Goal: Transaction & Acquisition: Purchase product/service

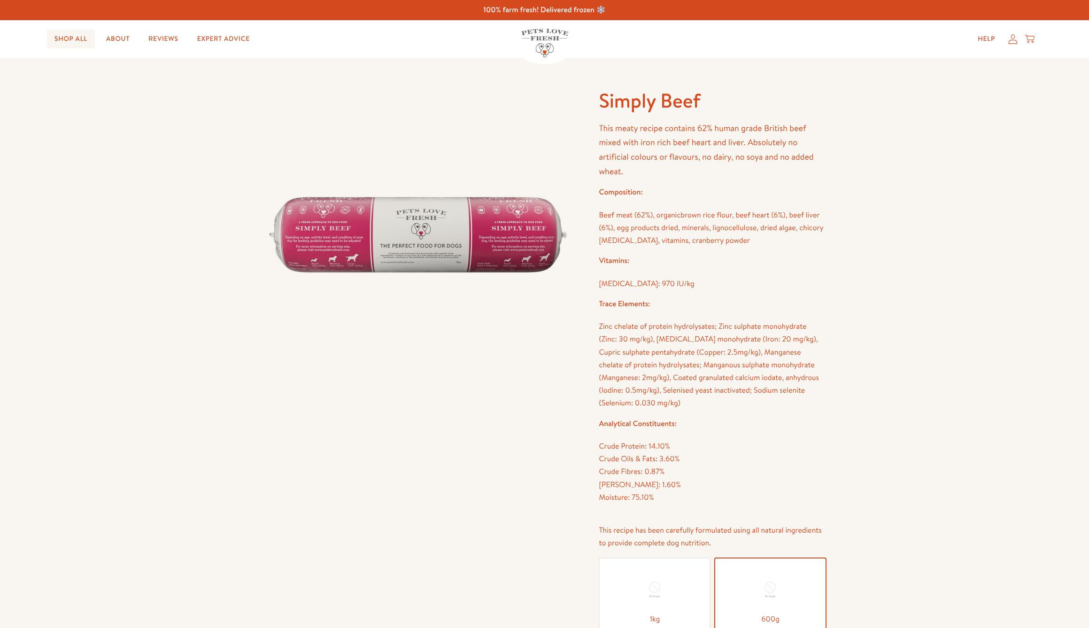
click at [70, 39] on link "Shop All" at bounding box center [71, 39] width 48 height 19
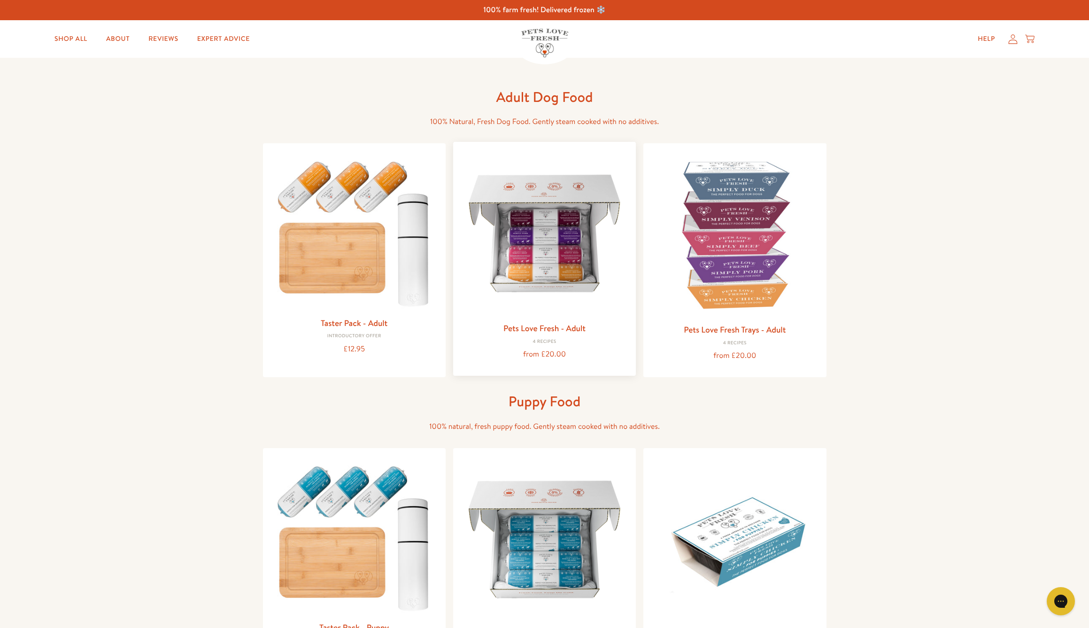
click at [548, 305] on img at bounding box center [545, 233] width 168 height 168
click at [716, 232] on img at bounding box center [735, 233] width 168 height 168
click at [552, 259] on img at bounding box center [545, 233] width 168 height 168
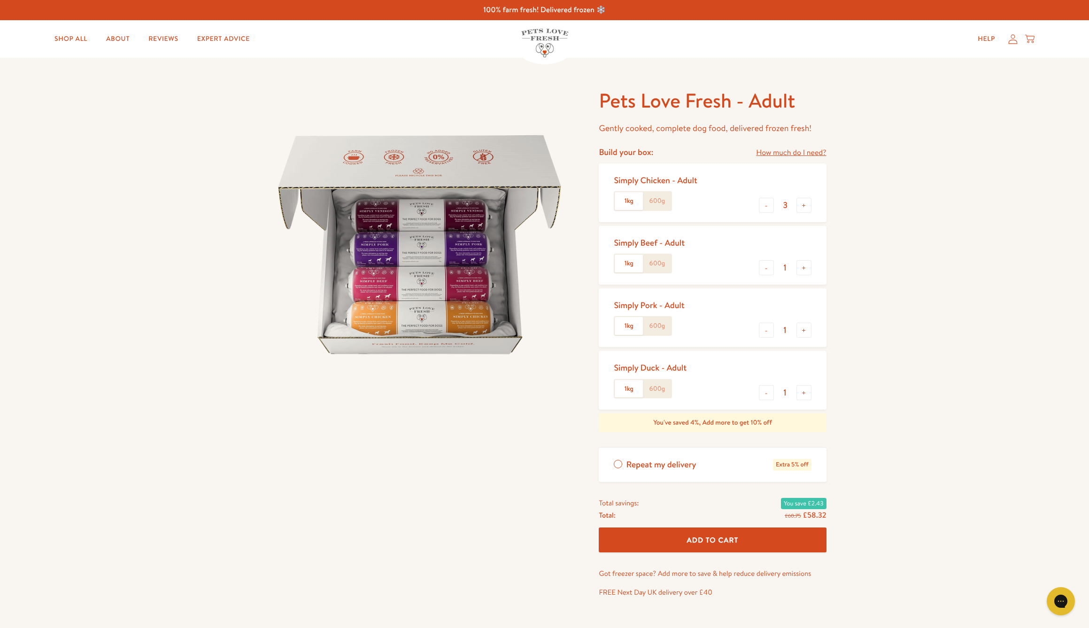
click at [659, 322] on label "600g" at bounding box center [657, 326] width 28 height 18
click at [0, 0] on input "600g" at bounding box center [0, 0] width 0 height 0
click at [765, 205] on button "-" at bounding box center [766, 205] width 15 height 15
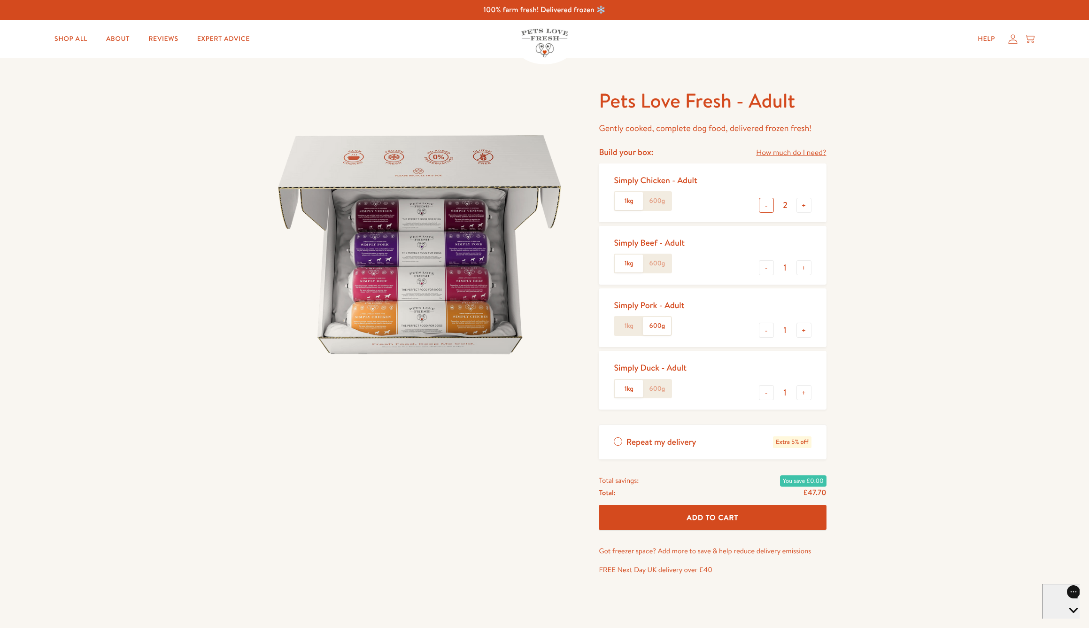
click at [765, 205] on button "-" at bounding box center [766, 205] width 15 height 15
type input "0"
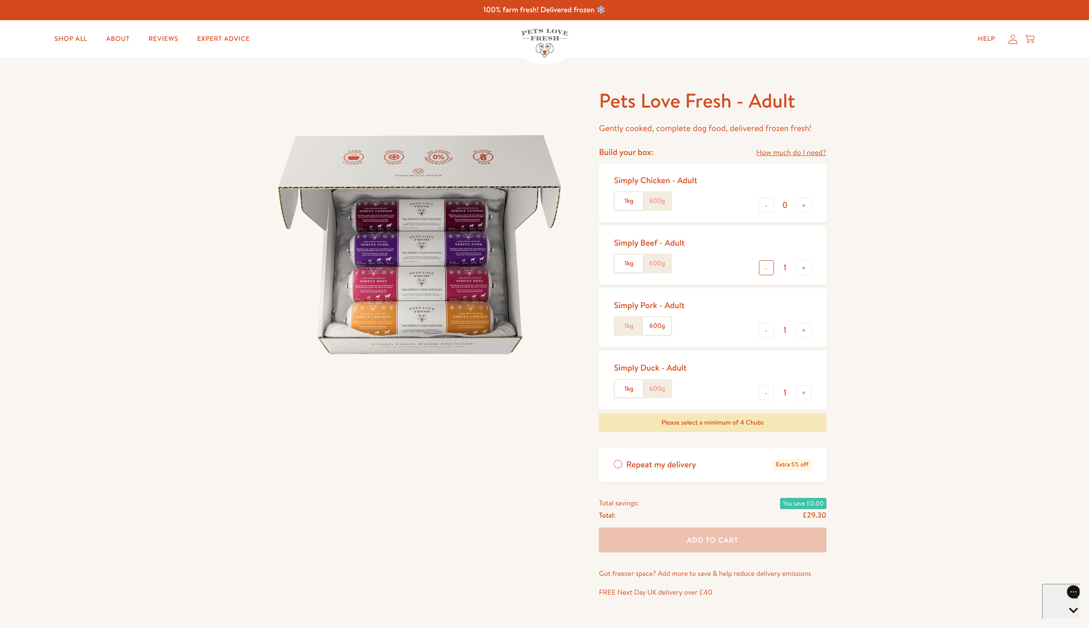
click at [766, 269] on button "-" at bounding box center [766, 267] width 15 height 15
type input "0"
click at [802, 327] on button "+" at bounding box center [804, 330] width 15 height 15
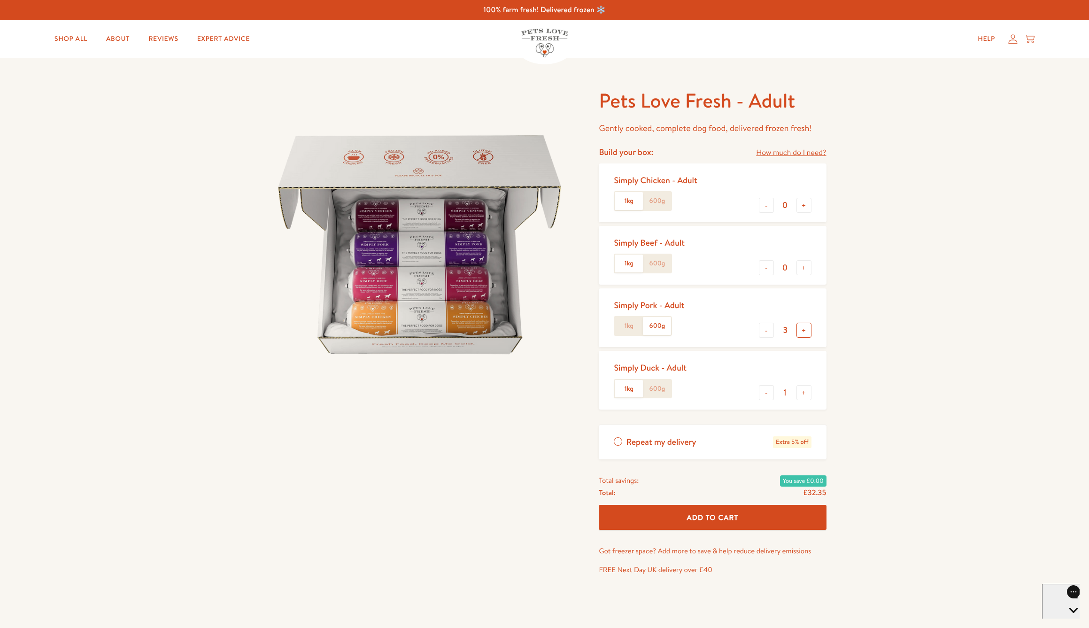
click at [802, 327] on button "+" at bounding box center [804, 330] width 15 height 15
type input "6"
click at [767, 391] on button "-" at bounding box center [766, 392] width 15 height 15
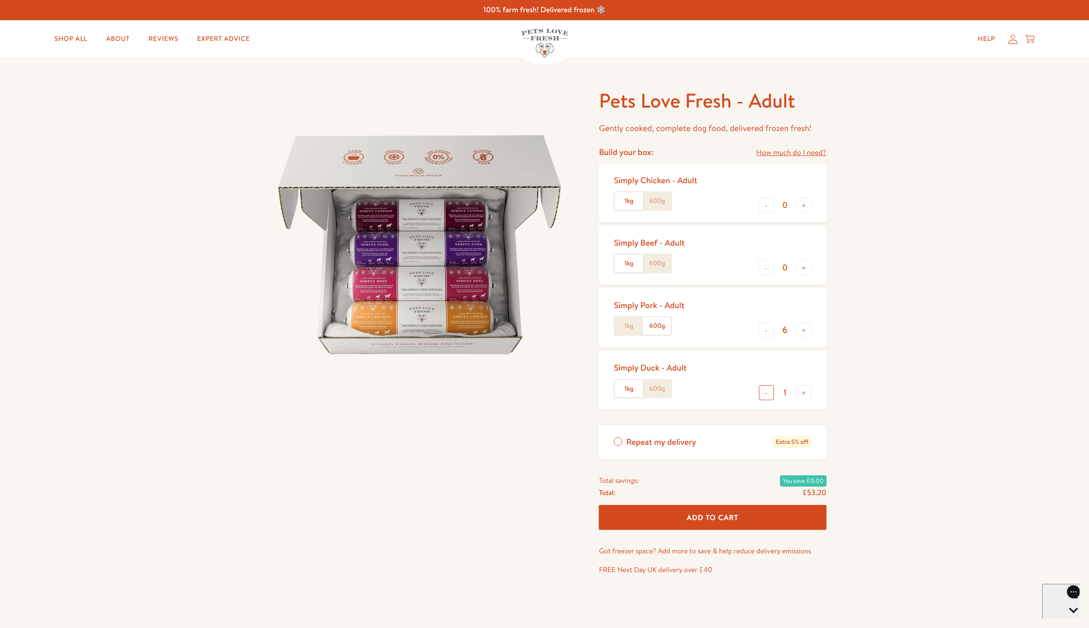
type input "0"
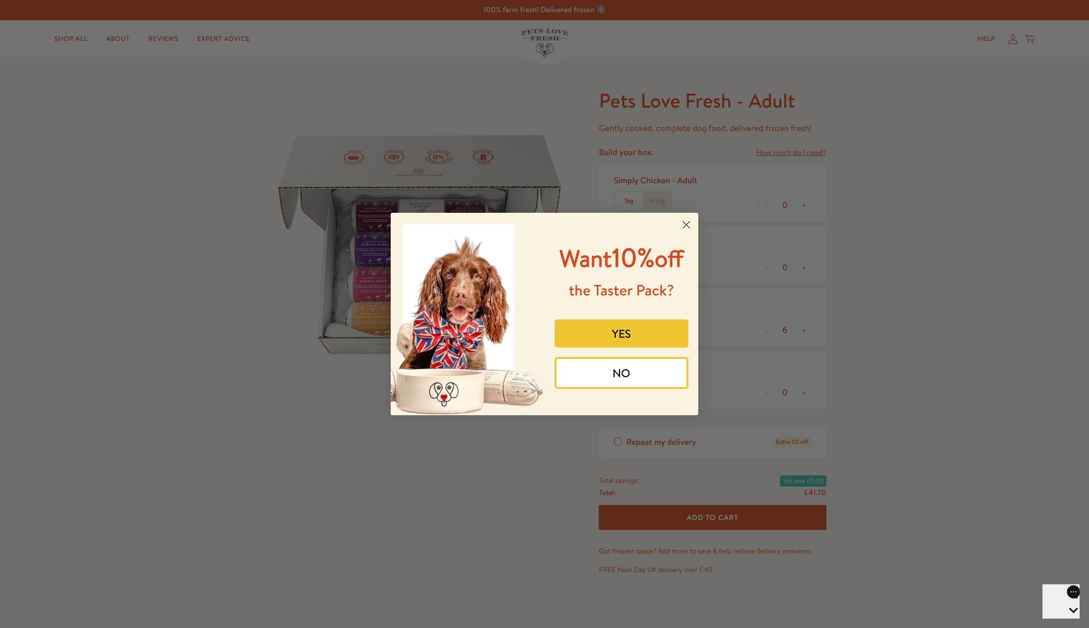
click at [684, 217] on circle "Close dialog" at bounding box center [687, 225] width 16 height 16
